Goal: Find specific page/section: Find specific page/section

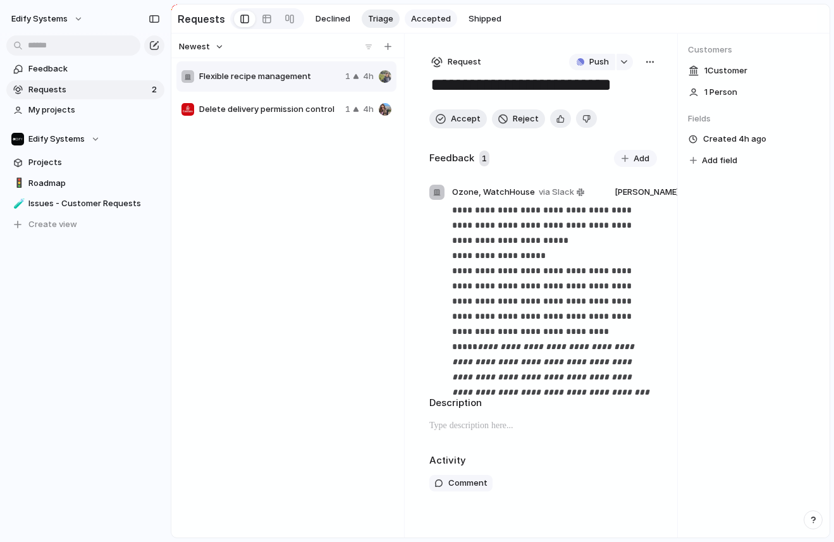
click at [415, 11] on button "Accepted" at bounding box center [431, 18] width 52 height 19
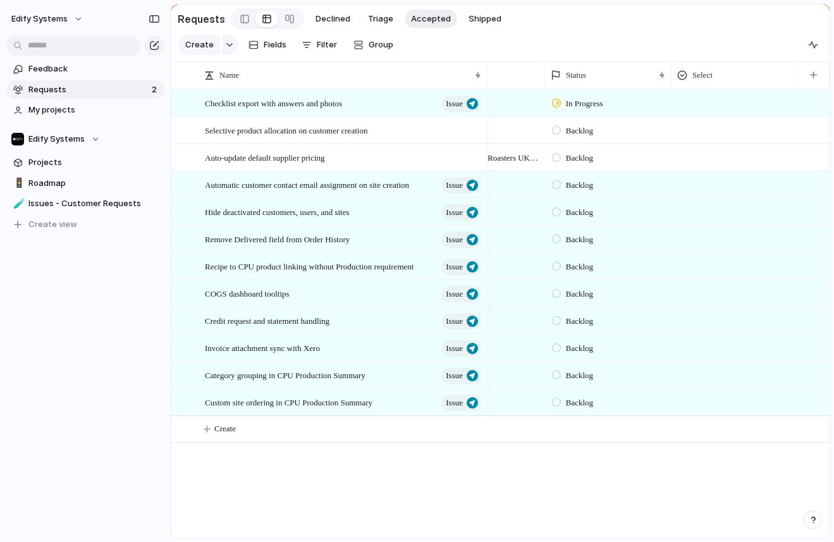
scroll to position [0, 30]
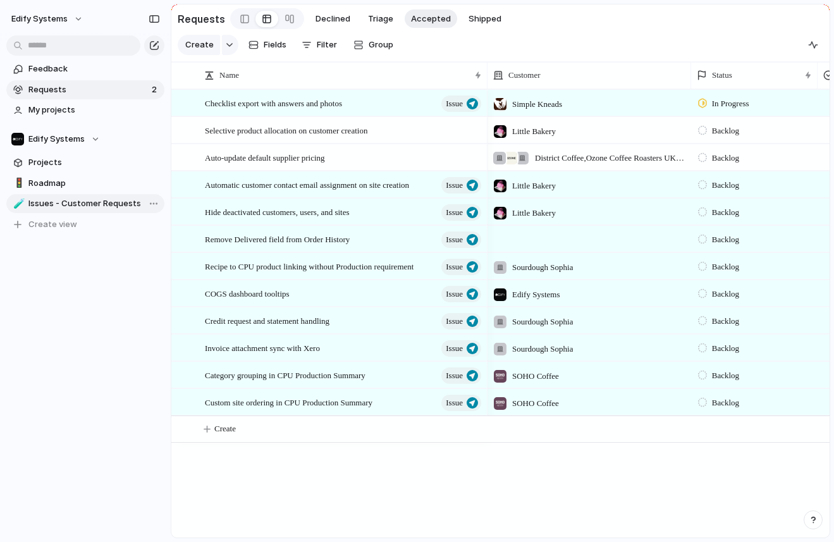
click at [131, 195] on link "🧪 Issues - Customer Requests" at bounding box center [85, 203] width 158 height 19
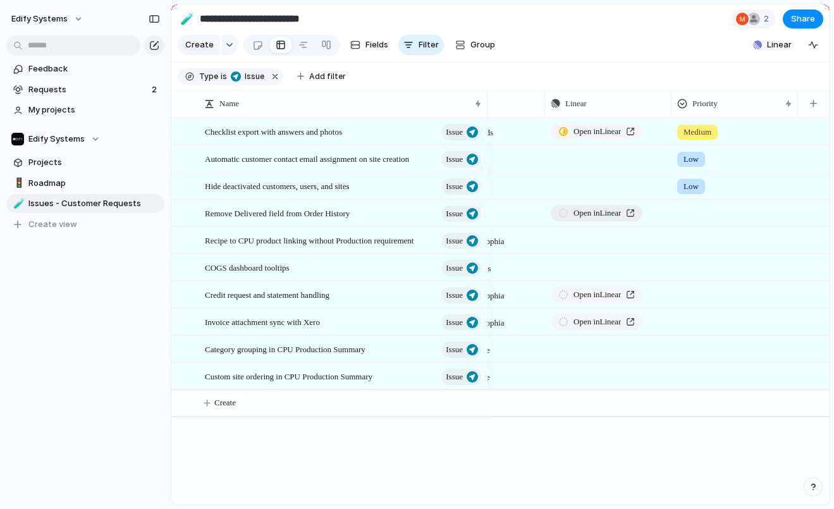
click at [641, 211] on link "Open in Linear" at bounding box center [597, 213] width 92 height 16
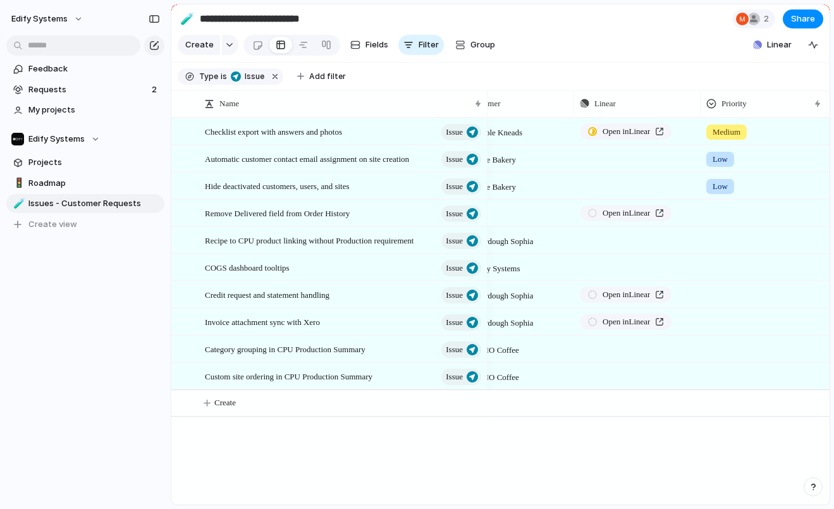
scroll to position [0, 162]
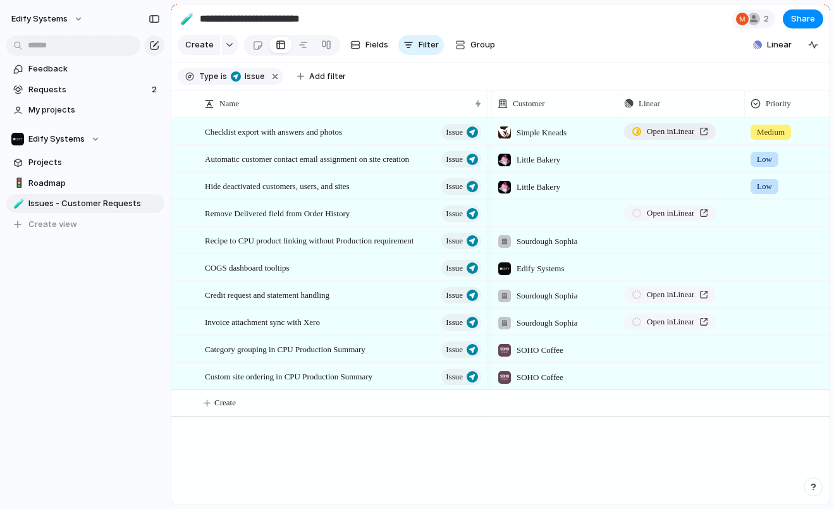
click at [713, 130] on link "Open in Linear" at bounding box center [670, 131] width 92 height 16
click at [64, 181] on span "Roadmap" at bounding box center [93, 183] width 131 height 13
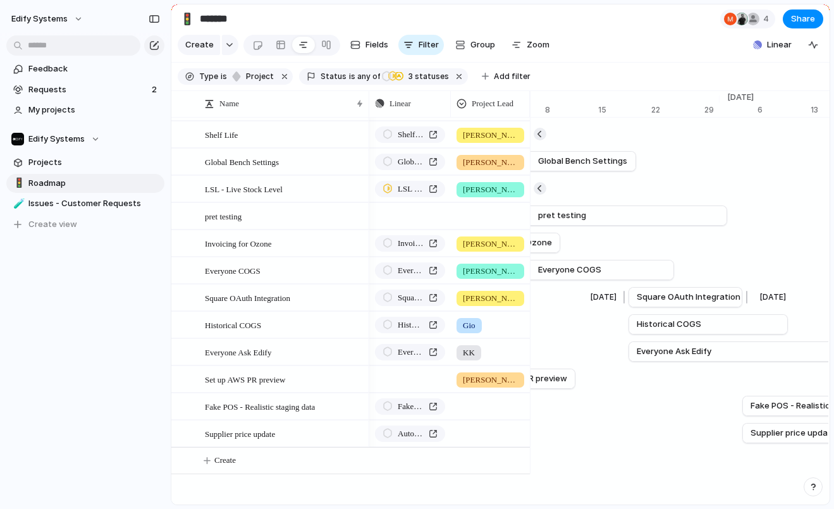
scroll to position [0, 8603]
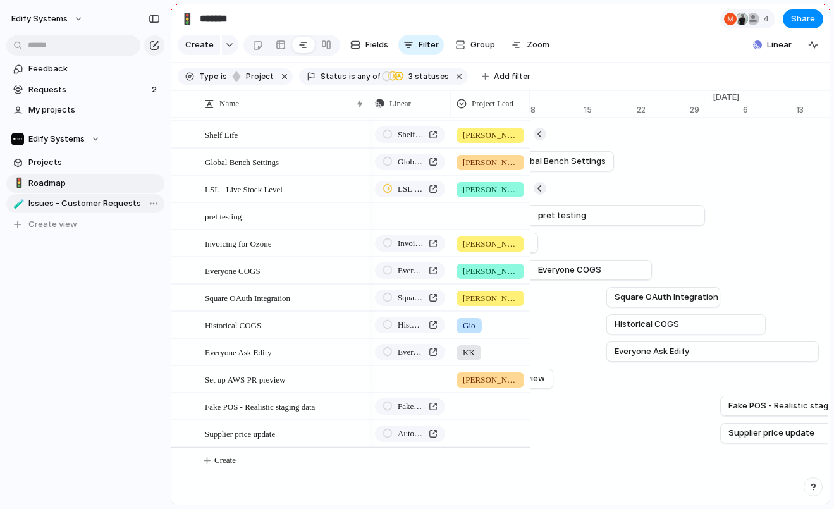
click at [113, 199] on span "Issues - Customer Requests" at bounding box center [93, 203] width 131 height 13
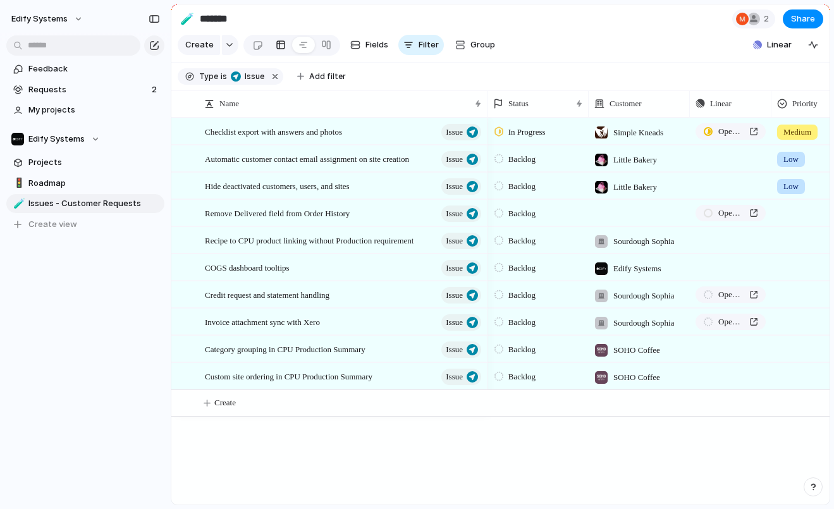
type input "**********"
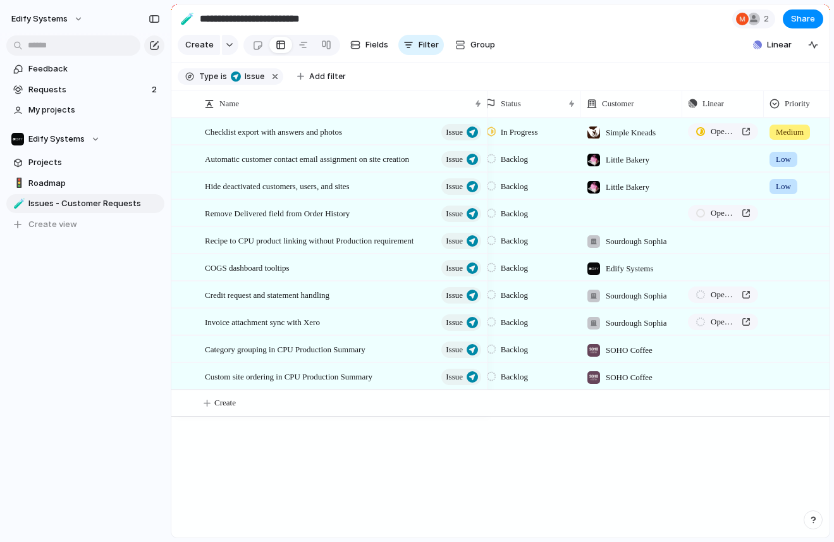
scroll to position [0, 2]
